Goal: Task Accomplishment & Management: Use online tool/utility

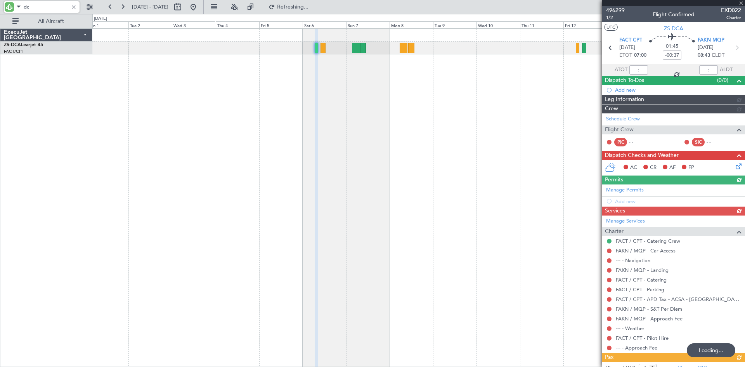
type input "d"
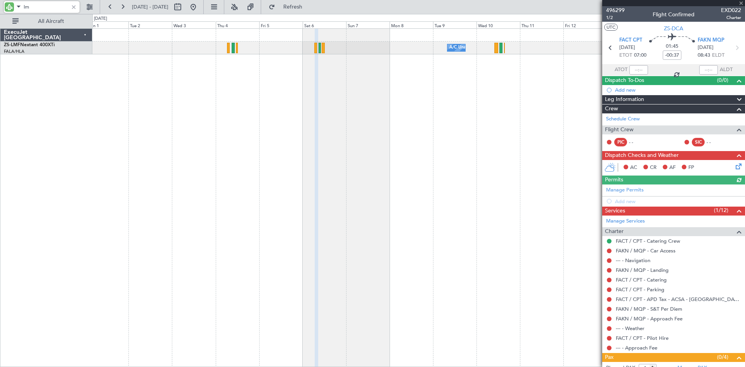
type input "lmf"
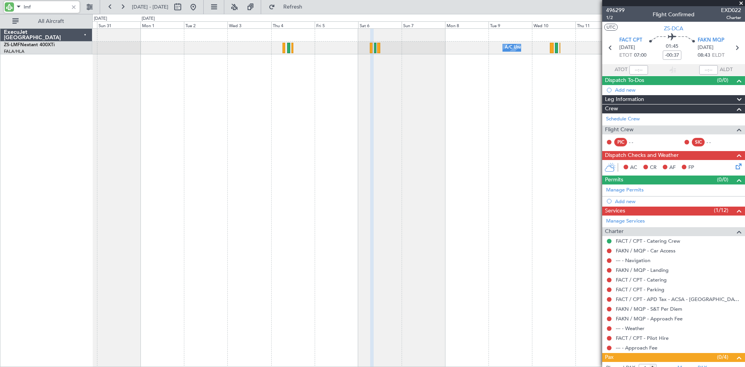
click at [248, 95] on div "A/C Unavailable A/C Booked A/C Booked A/C Booked" at bounding box center [418, 197] width 653 height 338
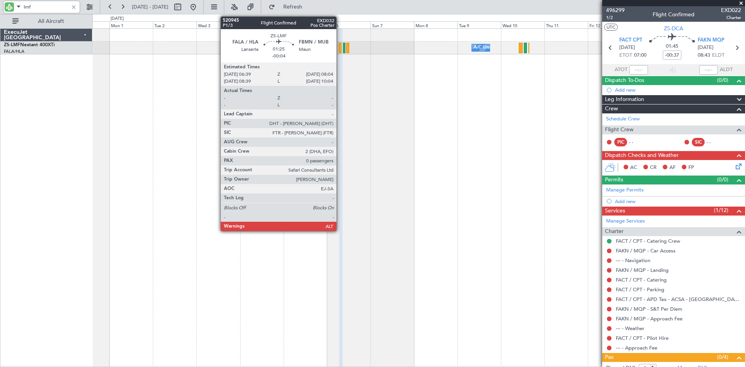
click at [340, 48] on div at bounding box center [340, 48] width 3 height 10
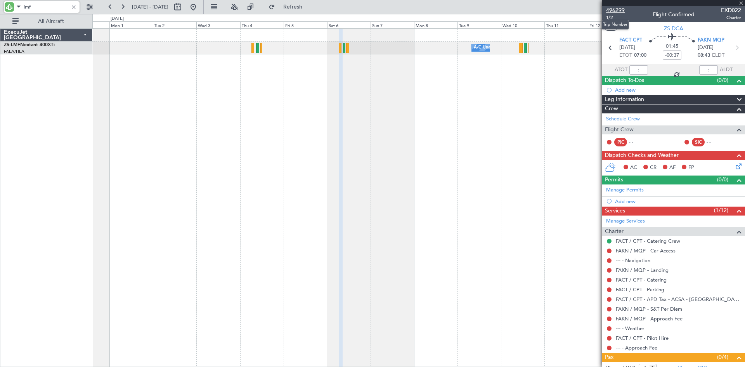
type input "-00:04"
type input "0"
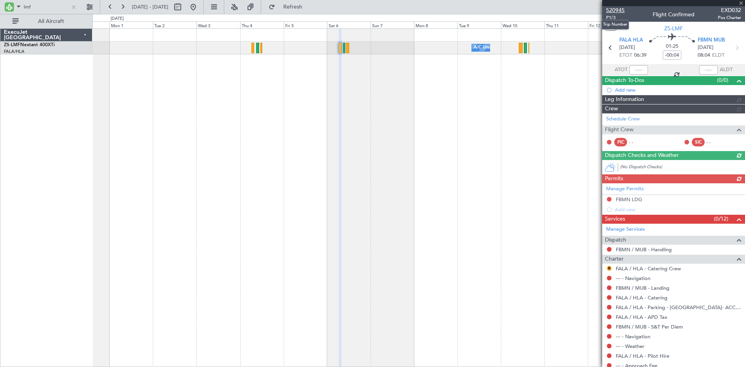
click at [614, 11] on span "520945" at bounding box center [615, 10] width 19 height 8
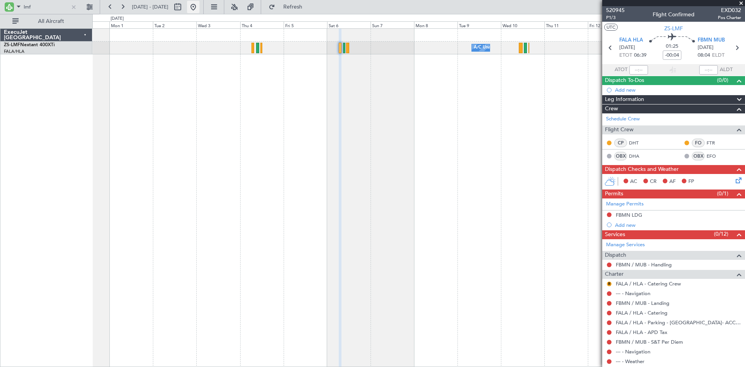
click at [200, 5] on button at bounding box center [193, 7] width 12 height 12
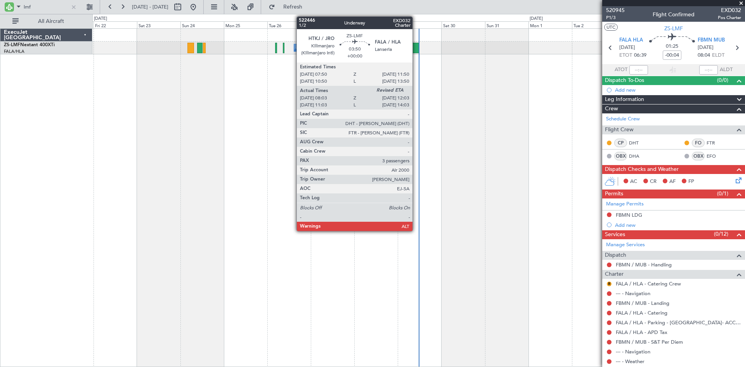
click at [416, 48] on div at bounding box center [415, 48] width 7 height 10
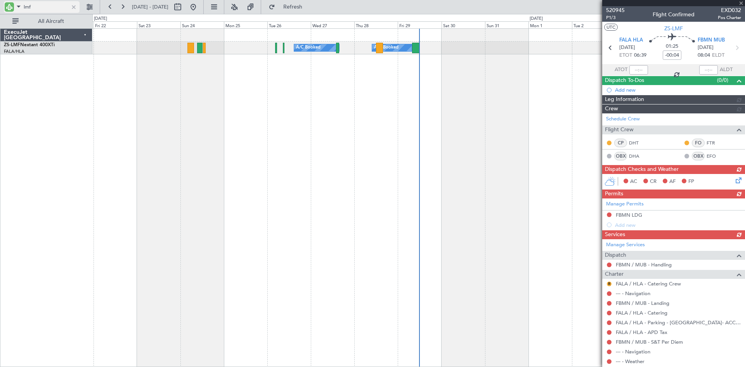
click at [36, 7] on input "lmf" at bounding box center [46, 7] width 45 height 12
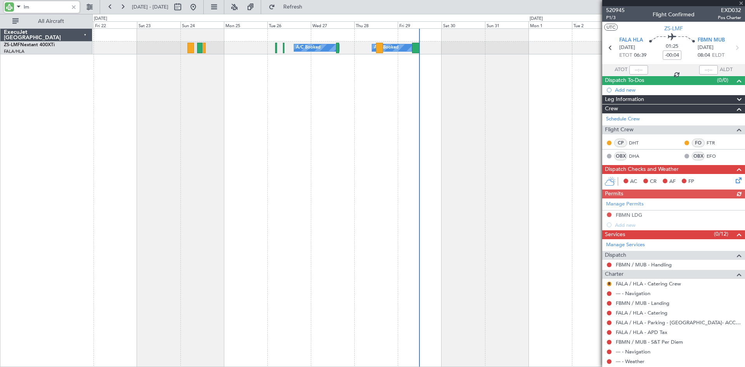
type input "l"
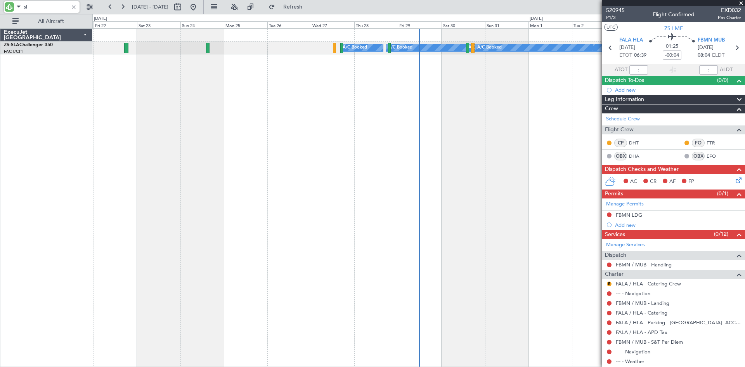
type input "sla"
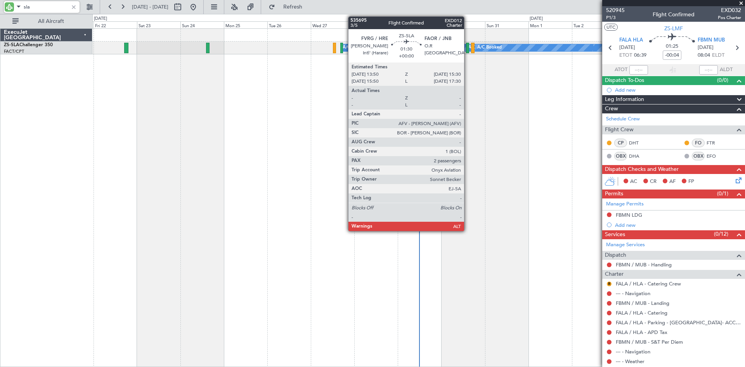
click at [468, 48] on div at bounding box center [467, 48] width 3 height 10
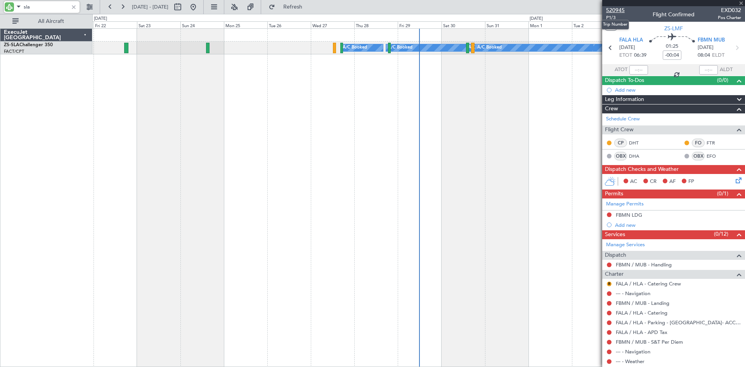
type input "2"
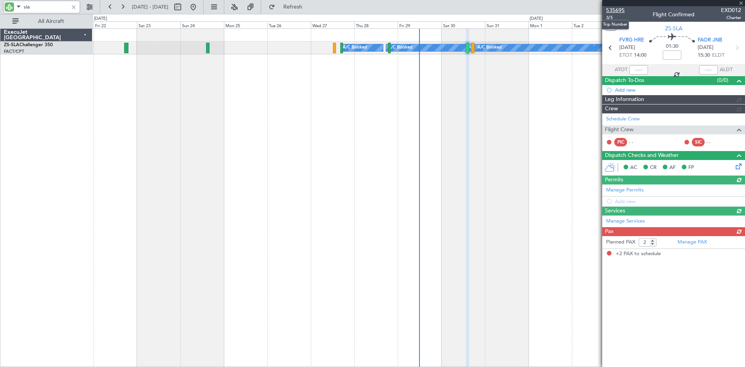
click at [617, 9] on span "535695" at bounding box center [615, 10] width 19 height 8
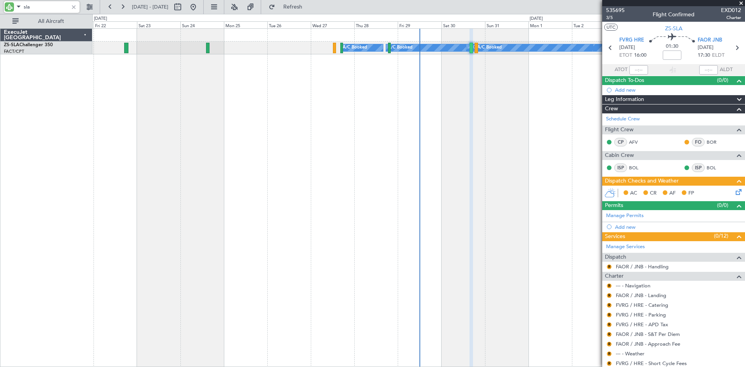
click at [42, 7] on input "sla" at bounding box center [46, 7] width 45 height 12
type input "s"
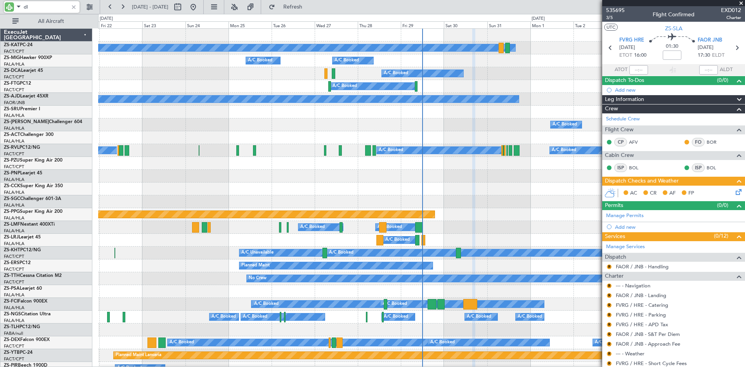
type input "dla"
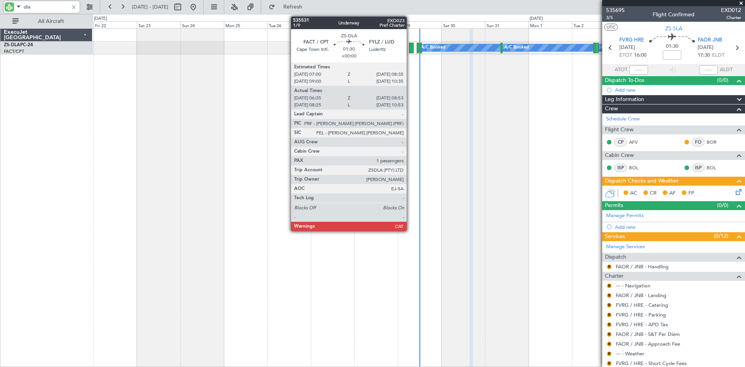
click at [410, 48] on div at bounding box center [411, 48] width 5 height 10
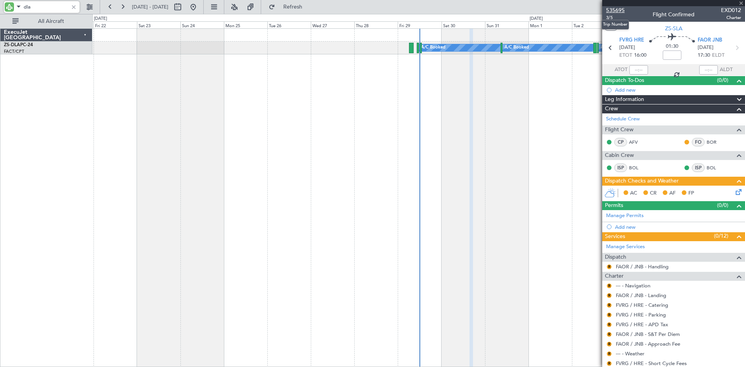
type input "06:25"
type input "08:48"
type input "1"
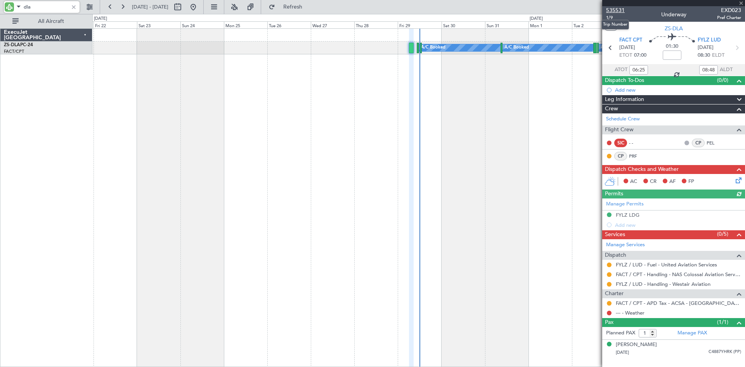
type input "dla"
click at [614, 9] on span "535531" at bounding box center [615, 10] width 19 height 8
